Goal: Task Accomplishment & Management: Manage account settings

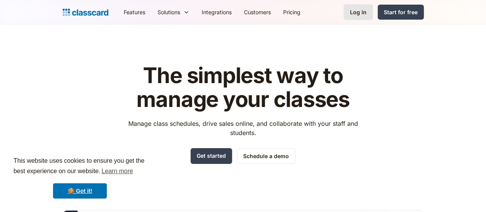
click at [373, 8] on link "Log in" at bounding box center [359, 12] width 30 height 16
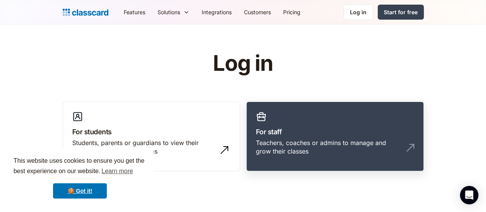
click at [281, 134] on h3 "For staff" at bounding box center [335, 131] width 158 height 10
